Goal: Task Accomplishment & Management: Complete application form

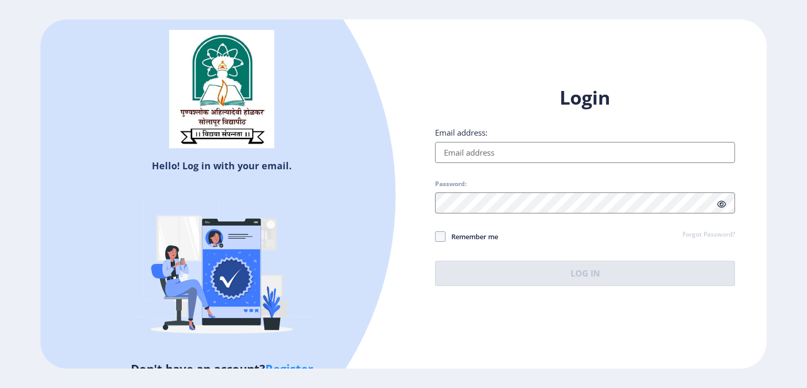
drag, startPoint x: 611, startPoint y: 131, endPoint x: 611, endPoint y: 142, distance: 11.0
click at [611, 132] on div "Email address:" at bounding box center [585, 145] width 300 height 36
click at [580, 154] on input "Email address:" at bounding box center [585, 152] width 300 height 21
type input "[EMAIL_ADDRESS][DOMAIN_NAME]"
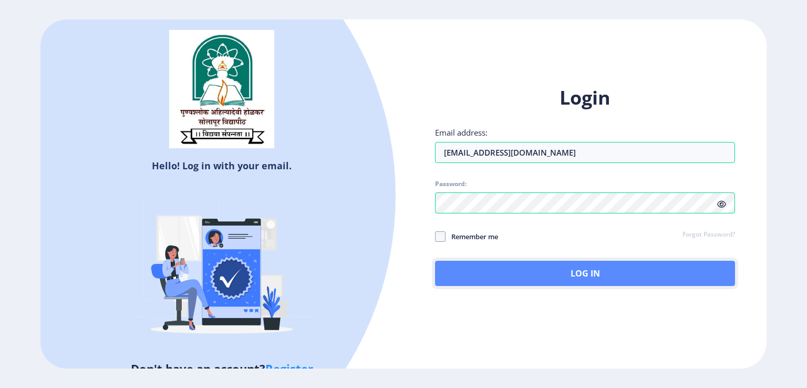
click at [572, 268] on button "Log In" at bounding box center [585, 272] width 300 height 25
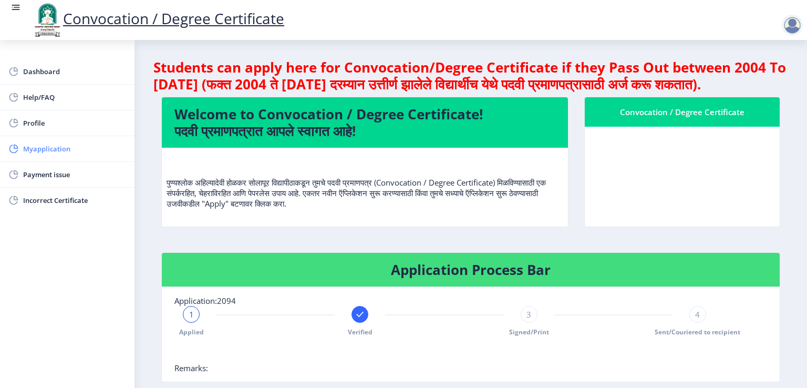
click at [46, 154] on span "Myapplication" at bounding box center [74, 148] width 103 height 13
